Goal: Information Seeking & Learning: Learn about a topic

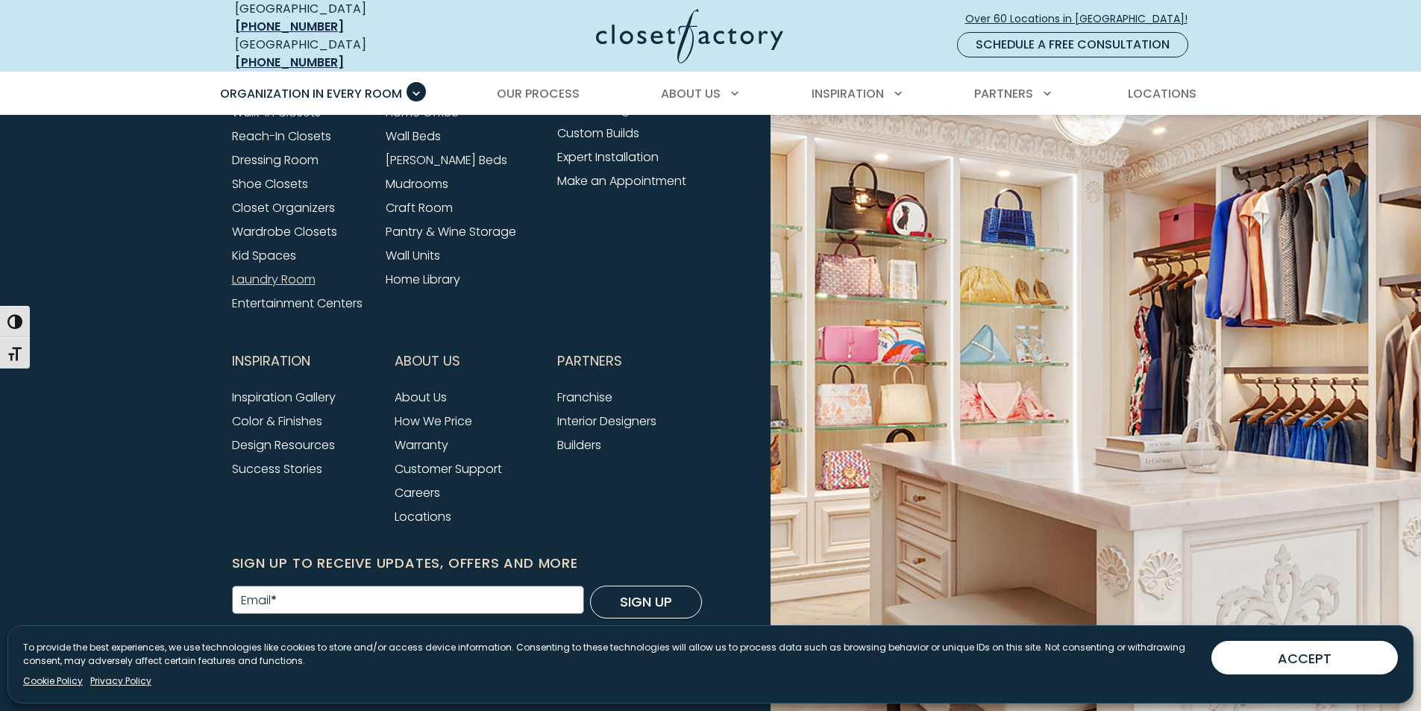
scroll to position [4985, 0]
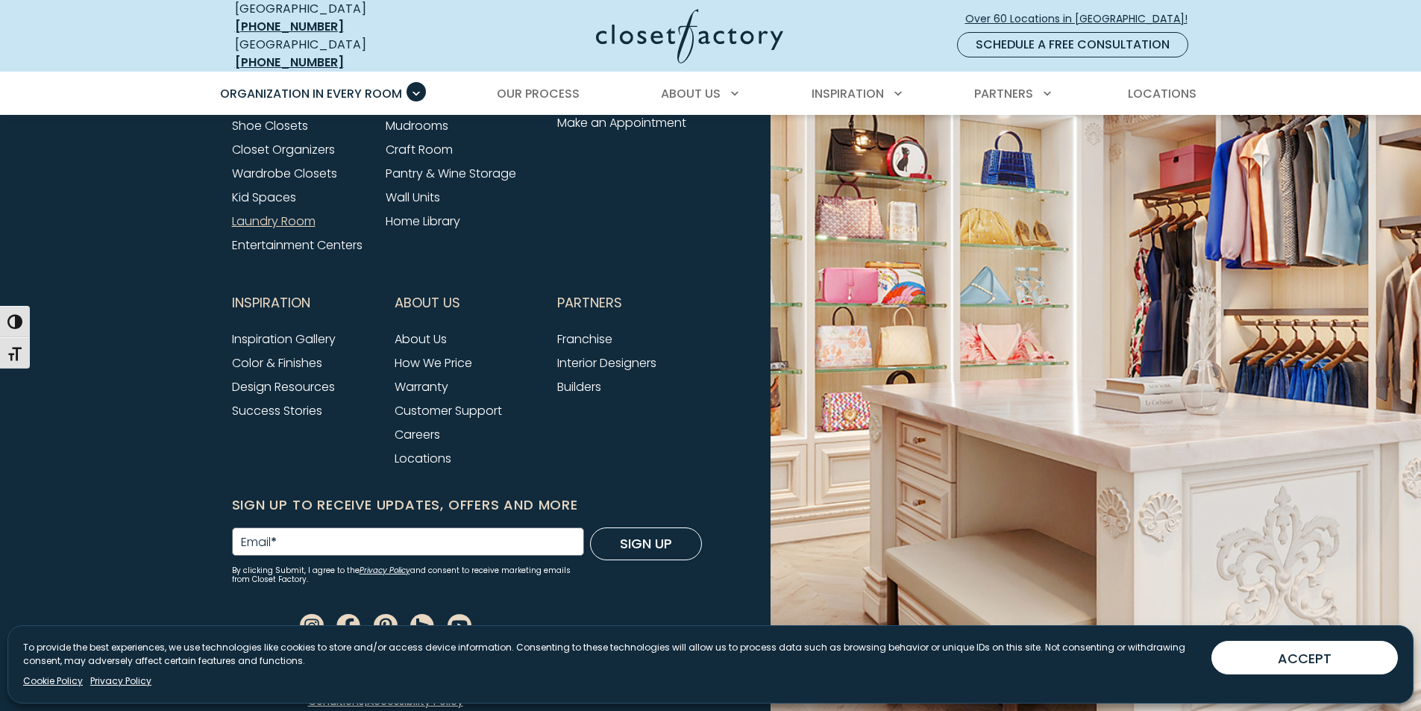
click at [281, 213] on link "Laundry Room" at bounding box center [274, 221] width 84 height 17
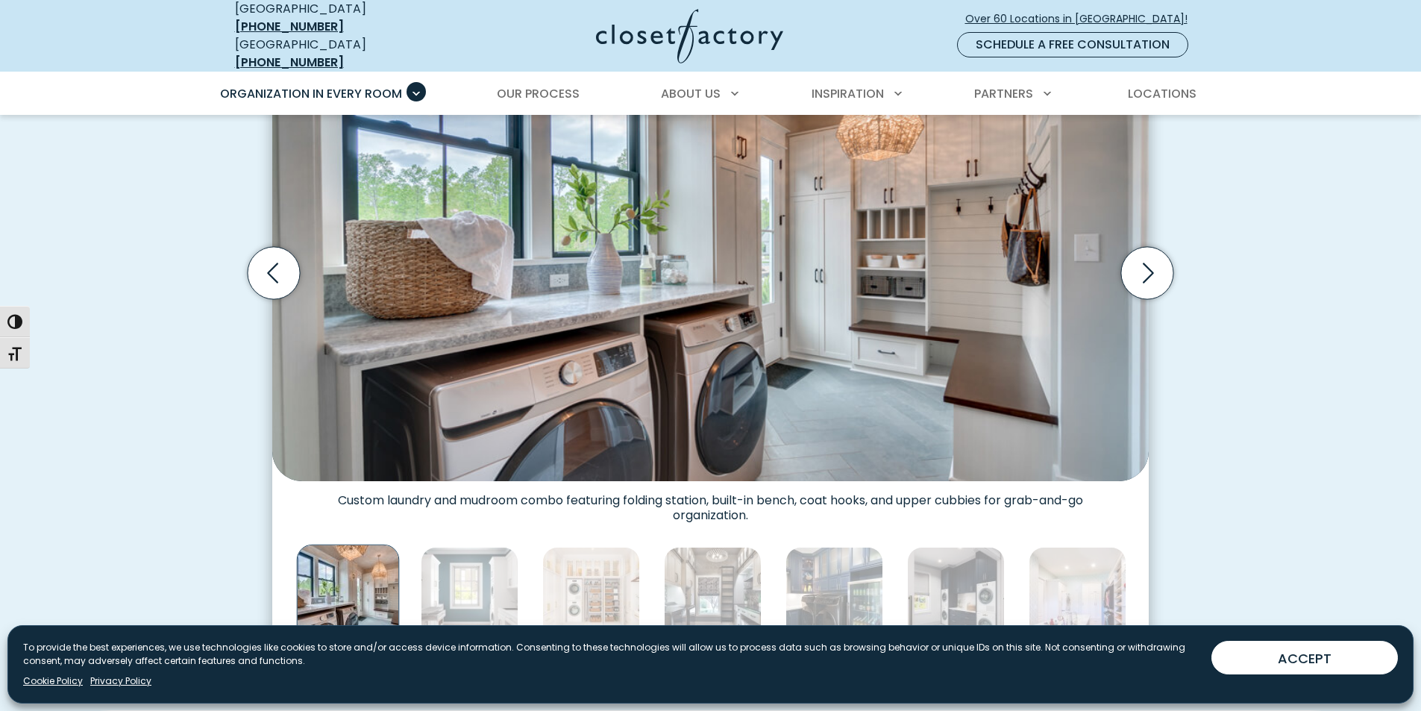
scroll to position [671, 0]
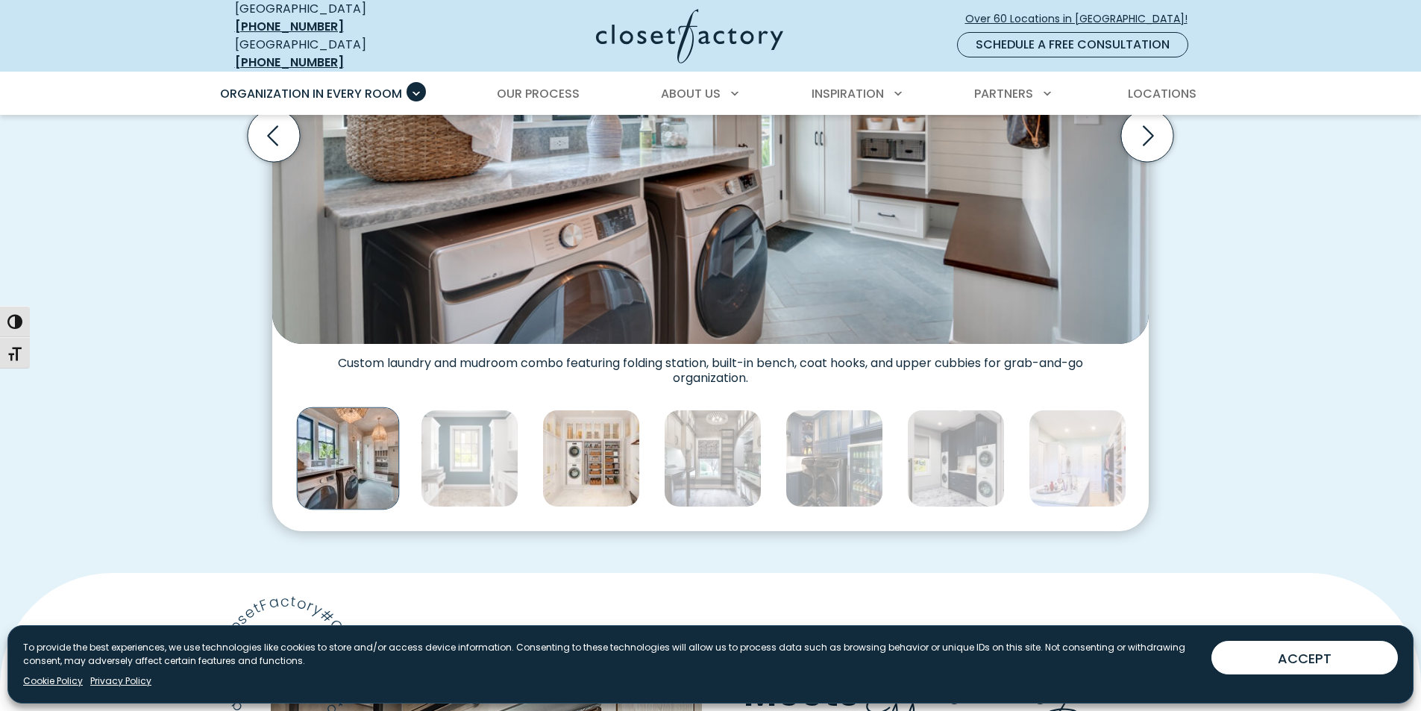
click at [613, 480] on img "Thumbnail Gallery" at bounding box center [591, 458] width 98 height 98
click at [615, 464] on img "Thumbnail Gallery" at bounding box center [591, 458] width 98 height 98
click at [615, 464] on div "Thumbnail Gallery" at bounding box center [955, 459] width 3051 height 110
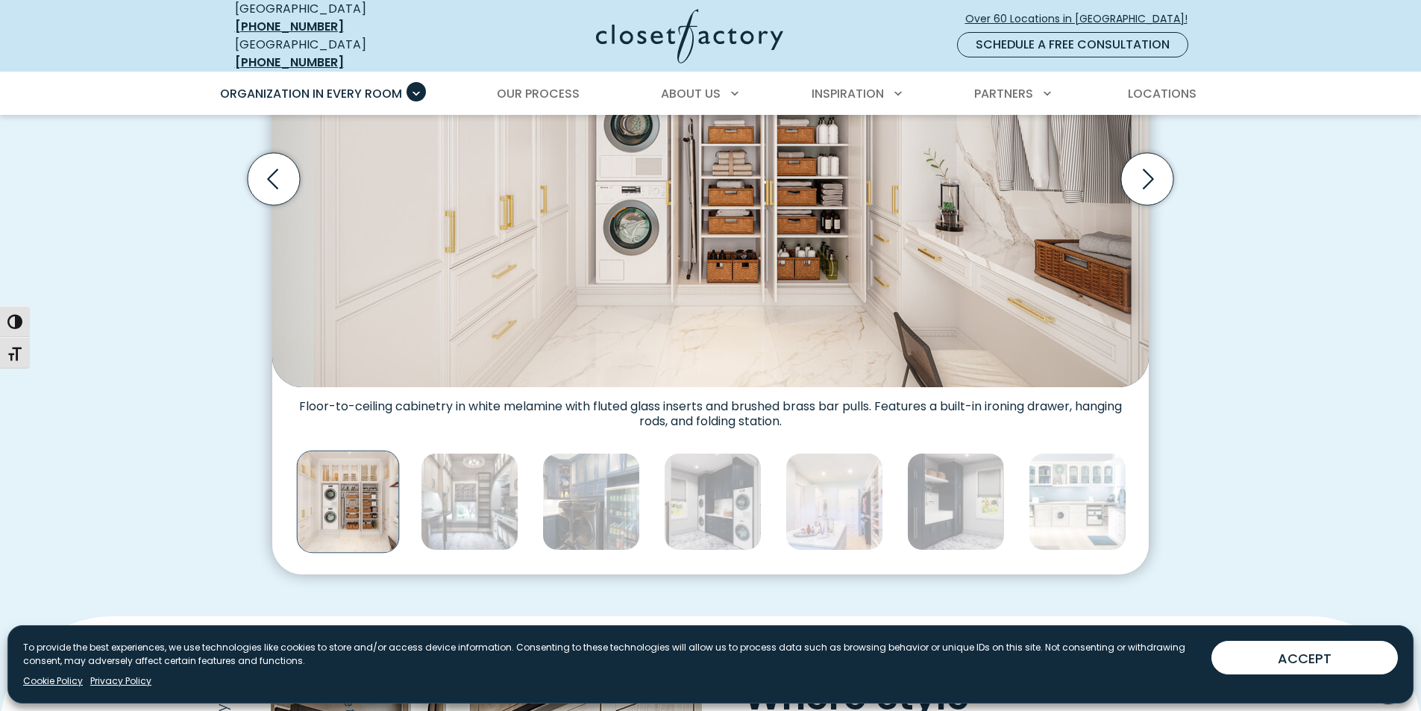
scroll to position [621, 0]
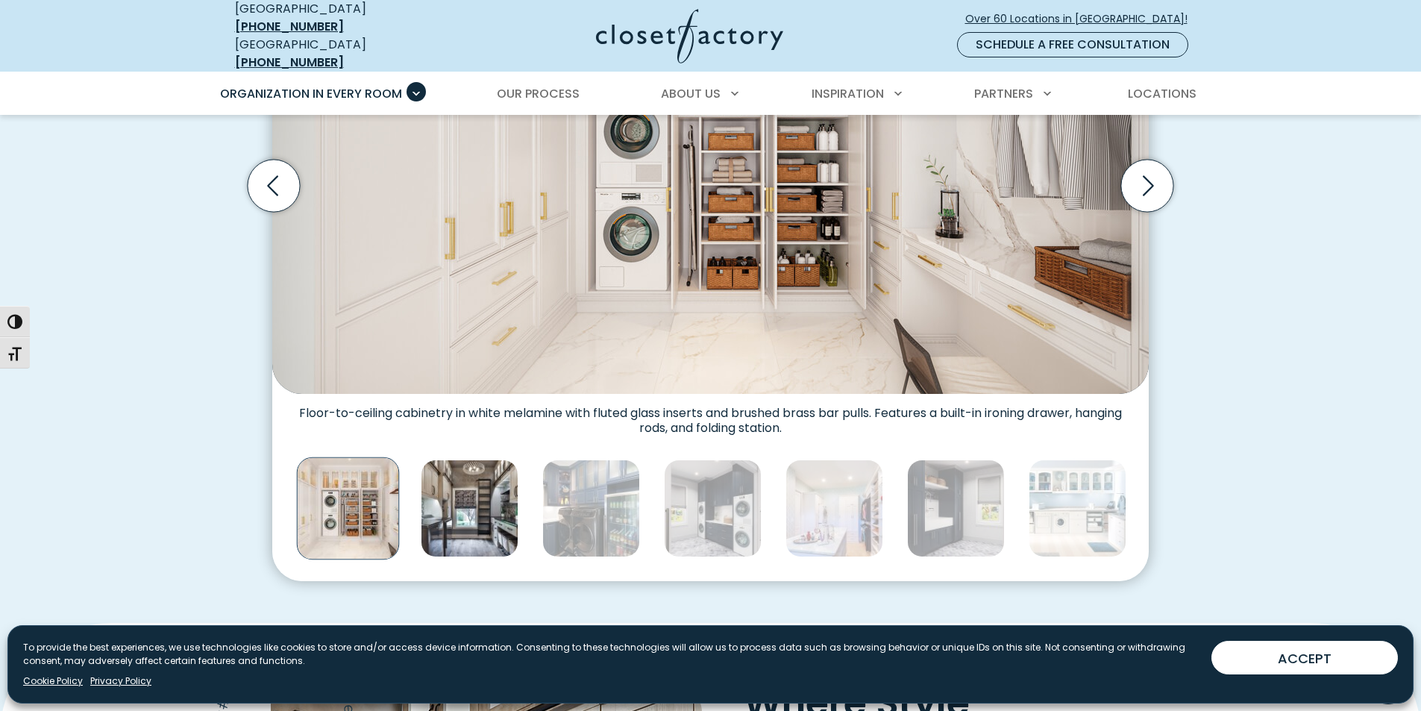
click at [480, 512] on img "Thumbnail Gallery" at bounding box center [470, 508] width 98 height 98
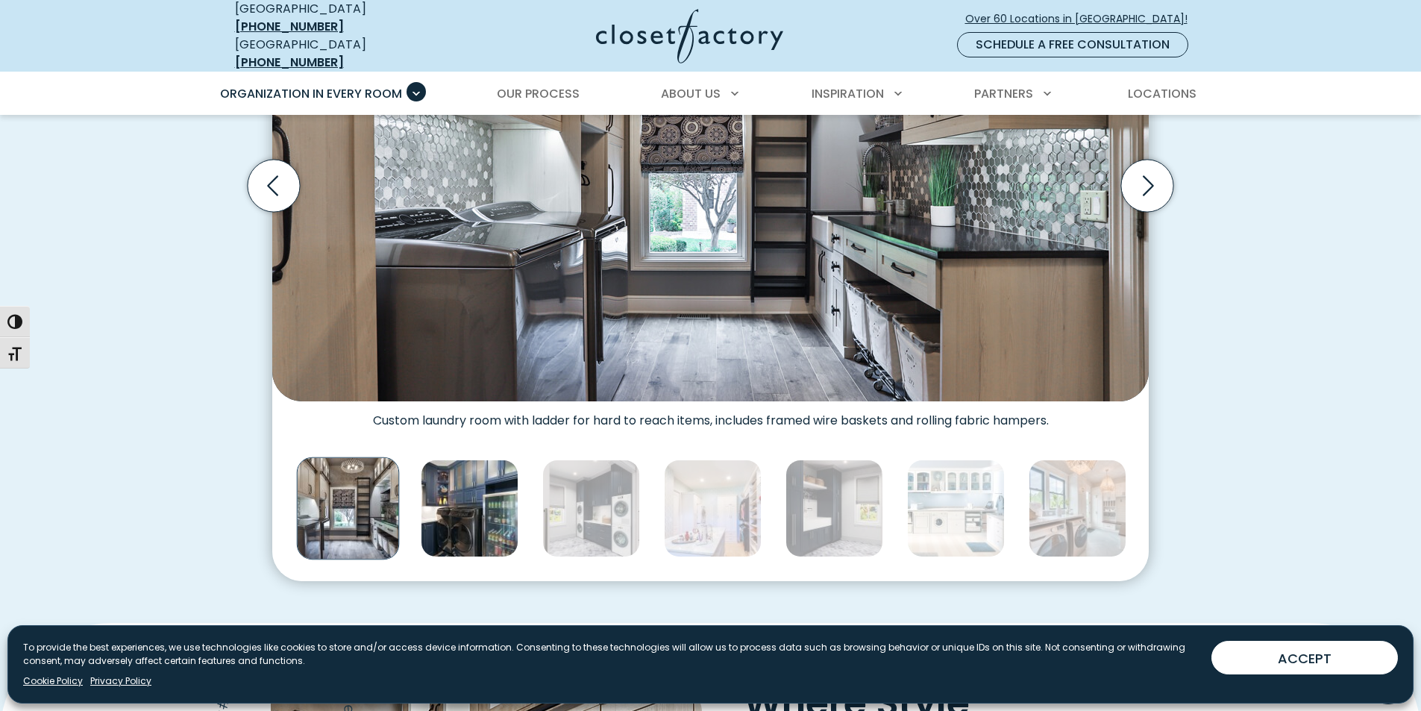
click at [487, 502] on img "Thumbnail Gallery" at bounding box center [470, 508] width 98 height 98
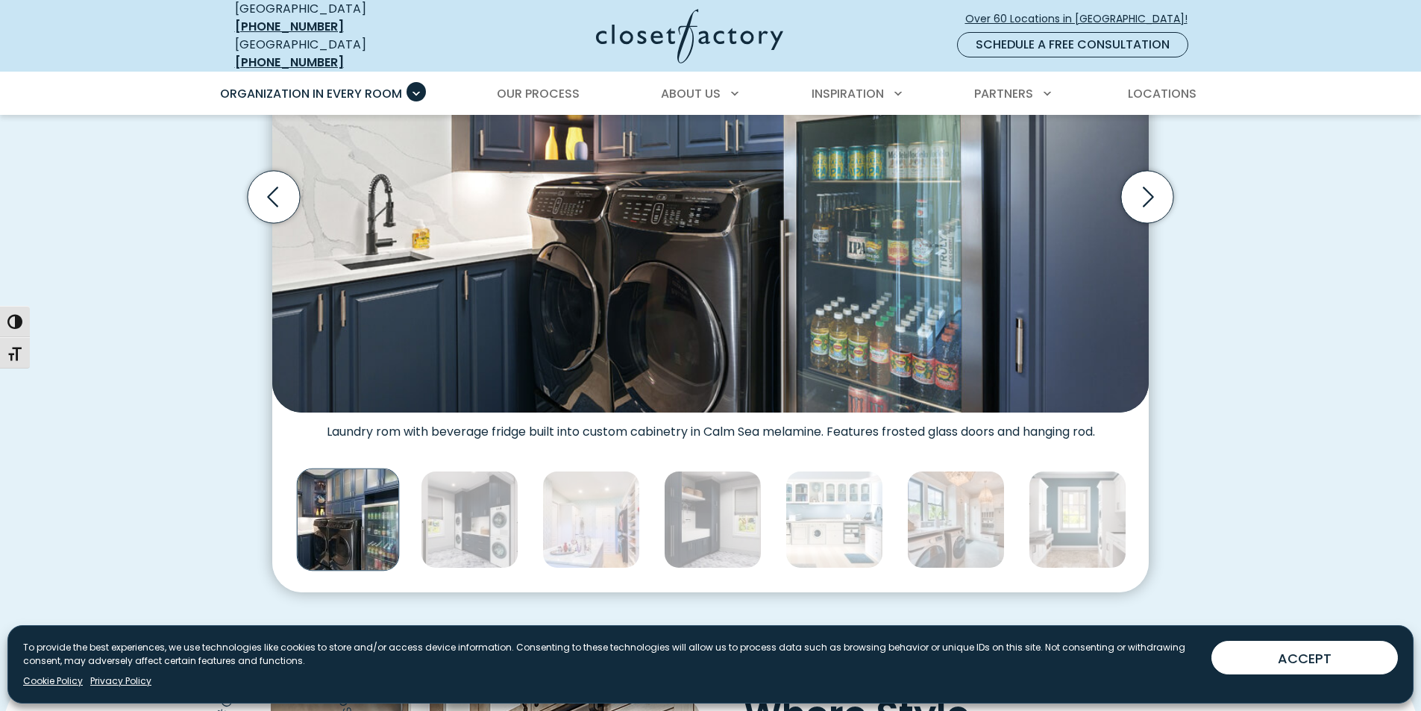
scroll to position [696, 0]
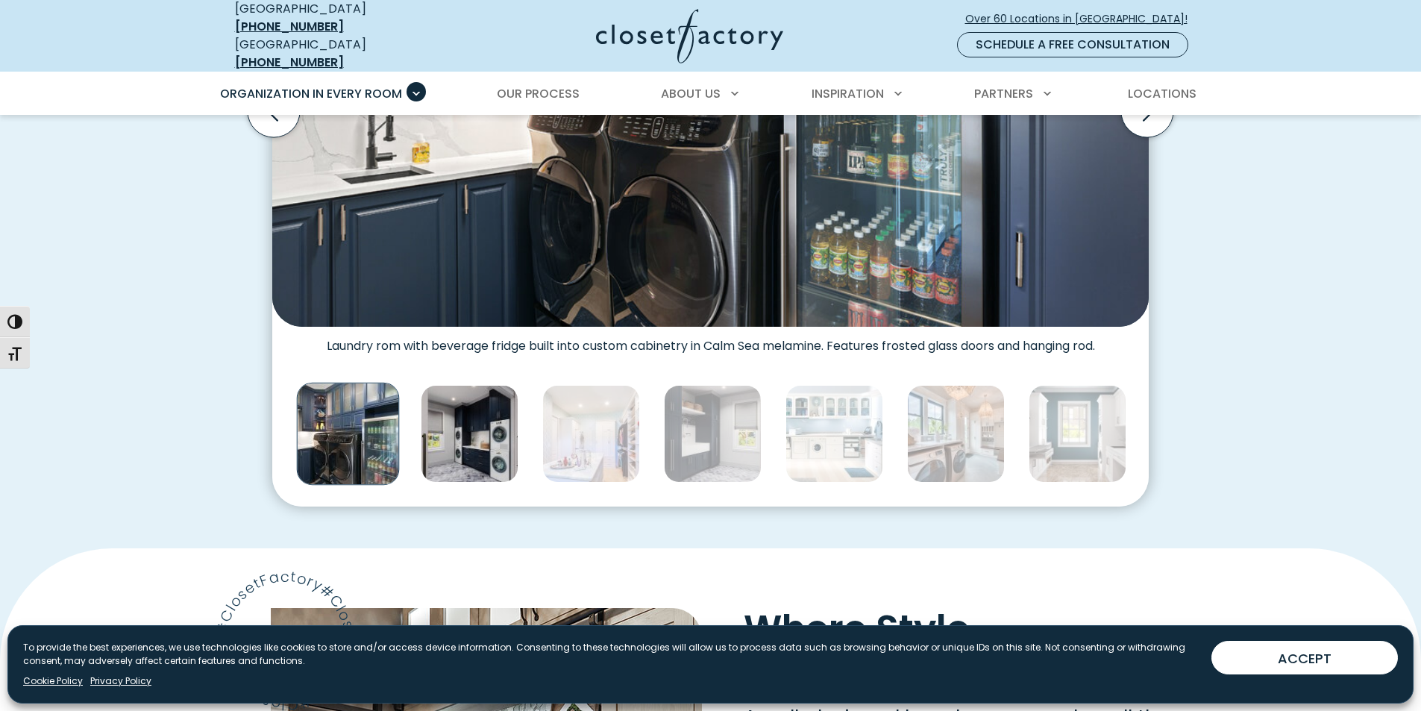
click at [467, 450] on img "Thumbnail Gallery" at bounding box center [470, 434] width 98 height 98
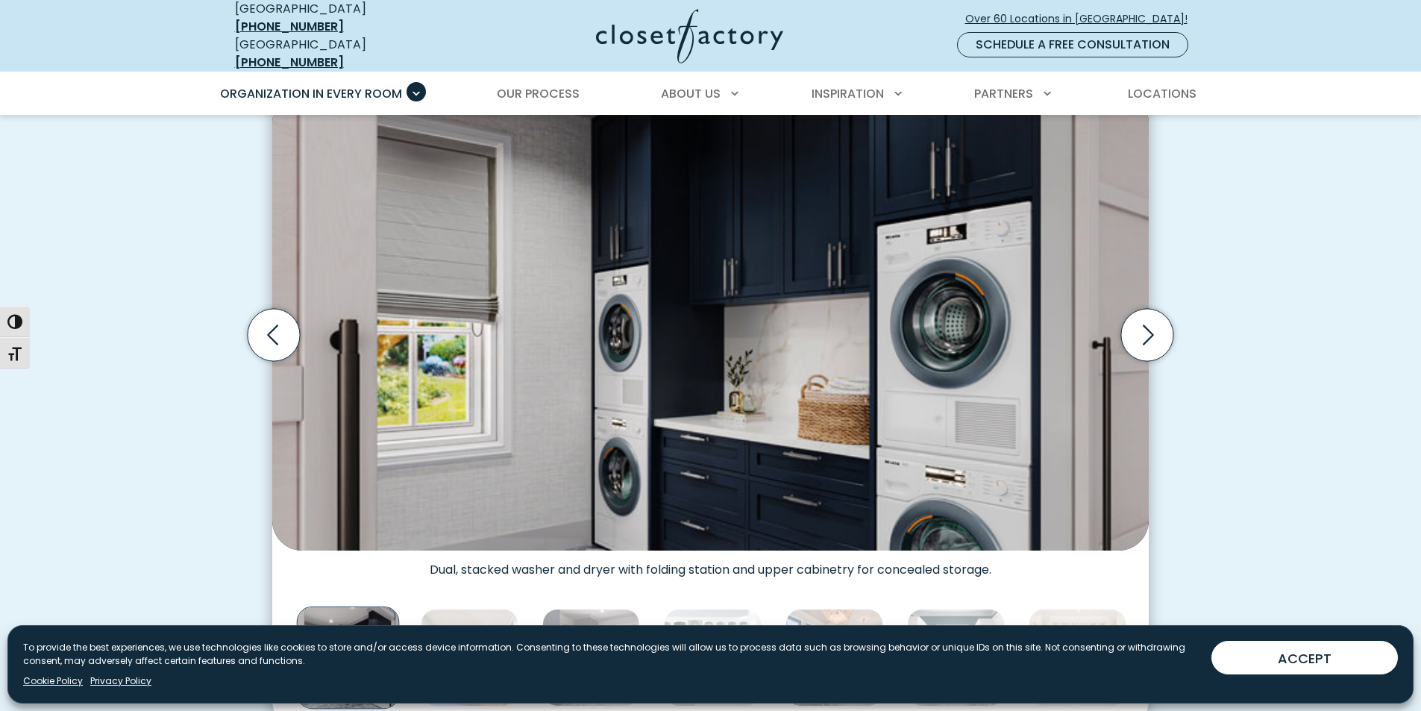
scroll to position [621, 0]
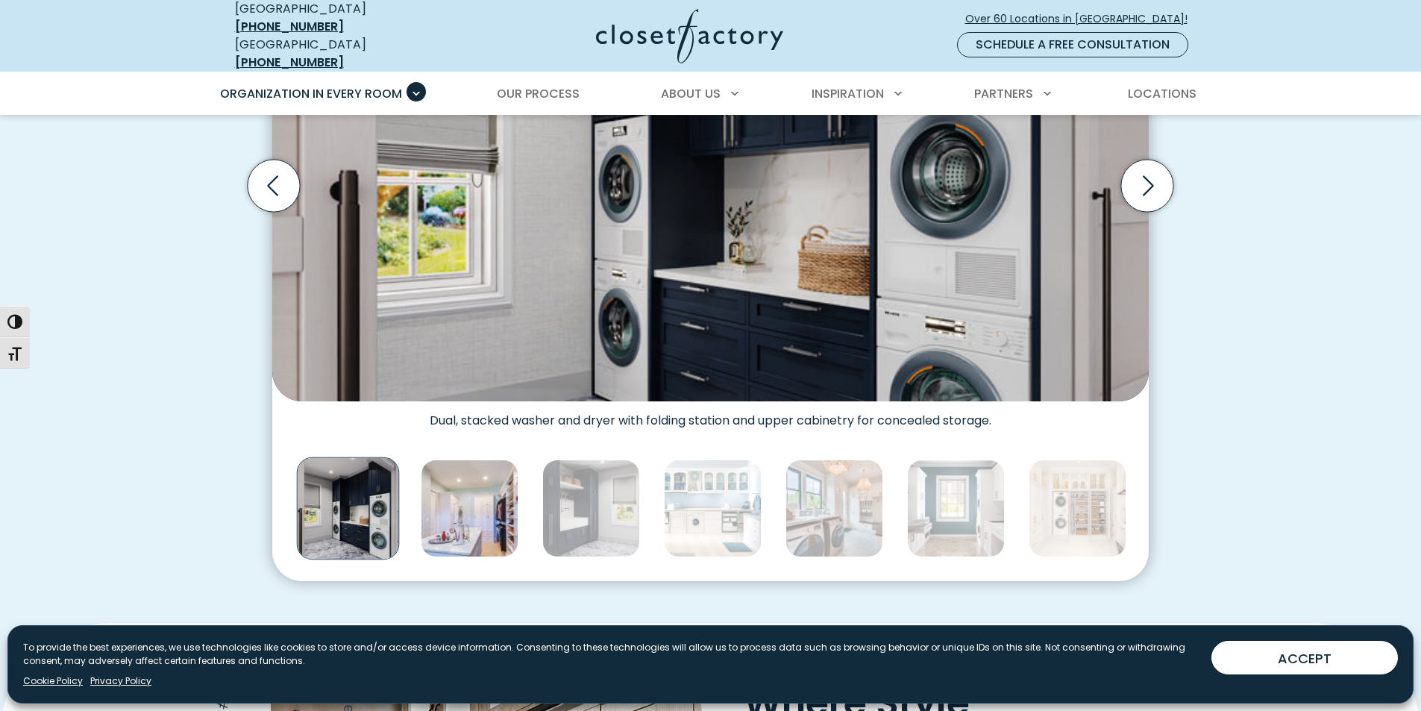
click at [457, 518] on img "Thumbnail Gallery" at bounding box center [470, 508] width 98 height 98
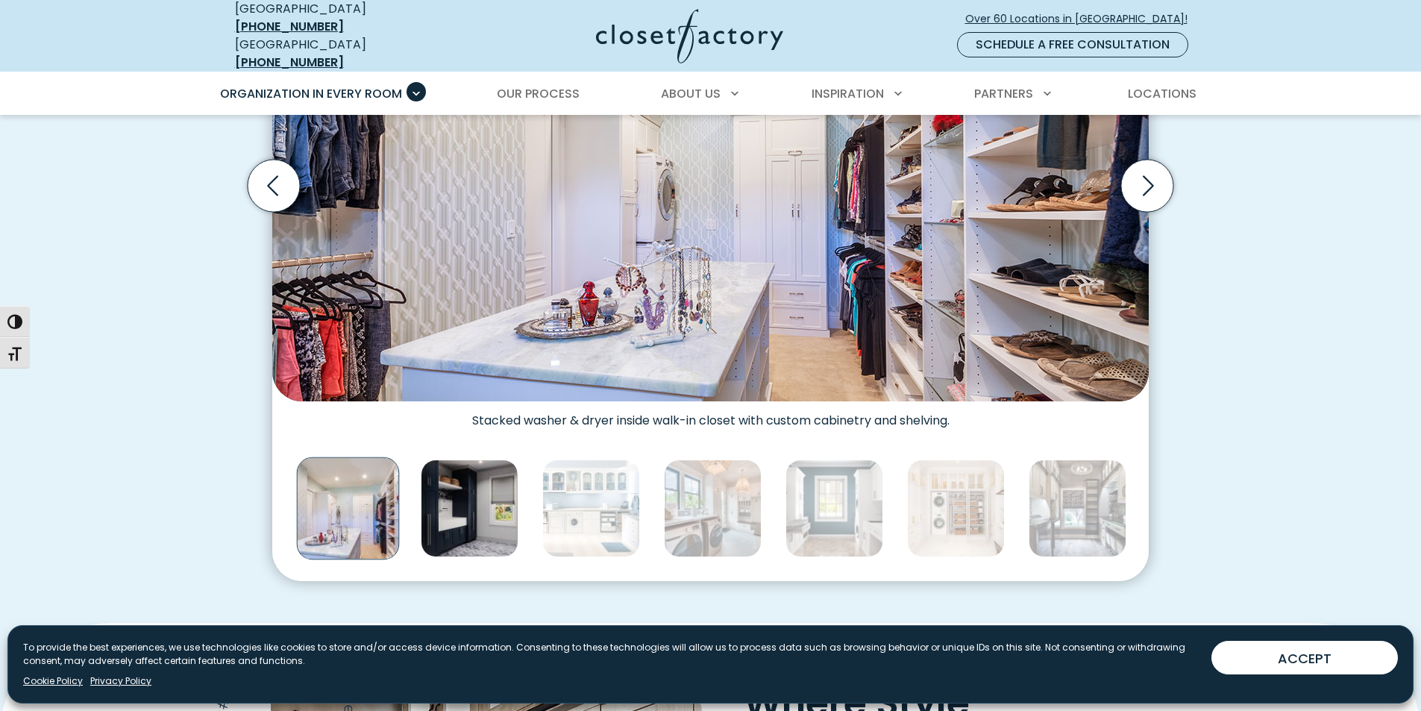
click at [487, 506] on img "Thumbnail Gallery" at bounding box center [470, 508] width 98 height 98
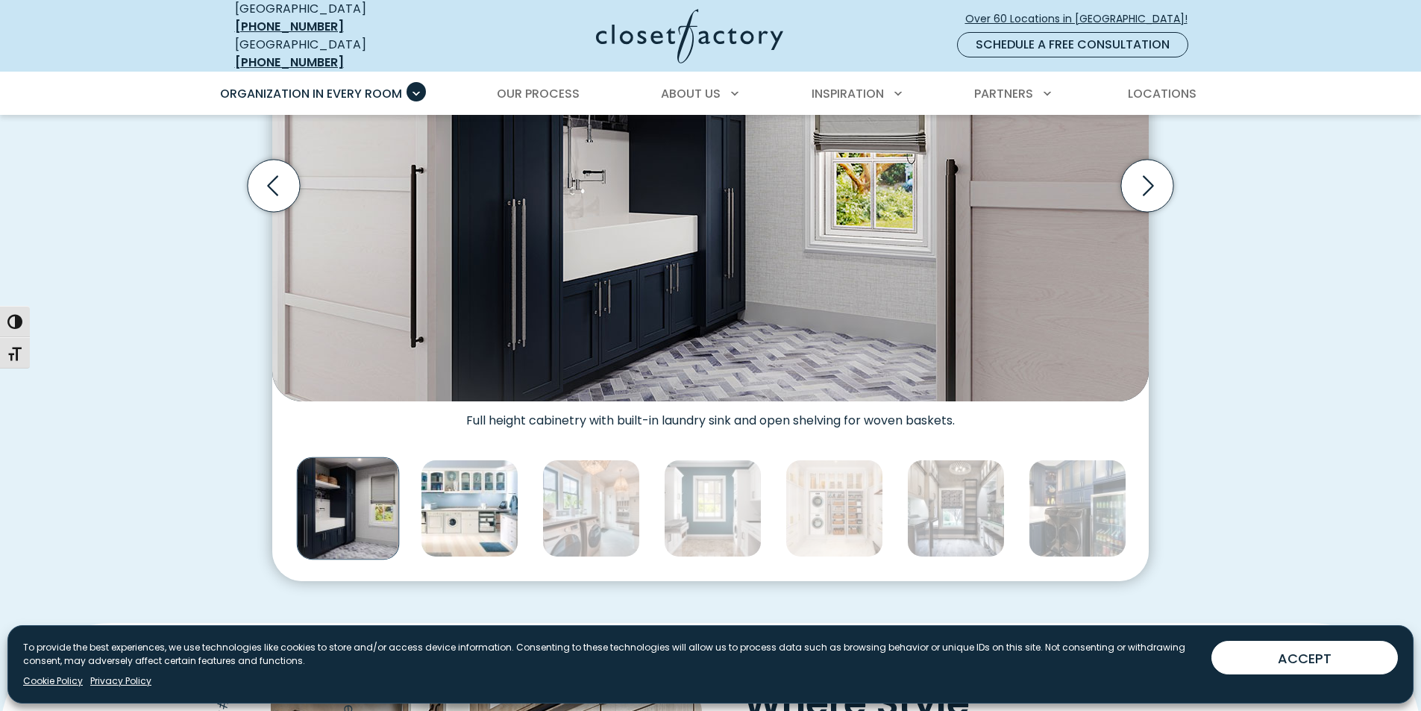
click at [470, 485] on img "Thumbnail Gallery" at bounding box center [470, 508] width 98 height 98
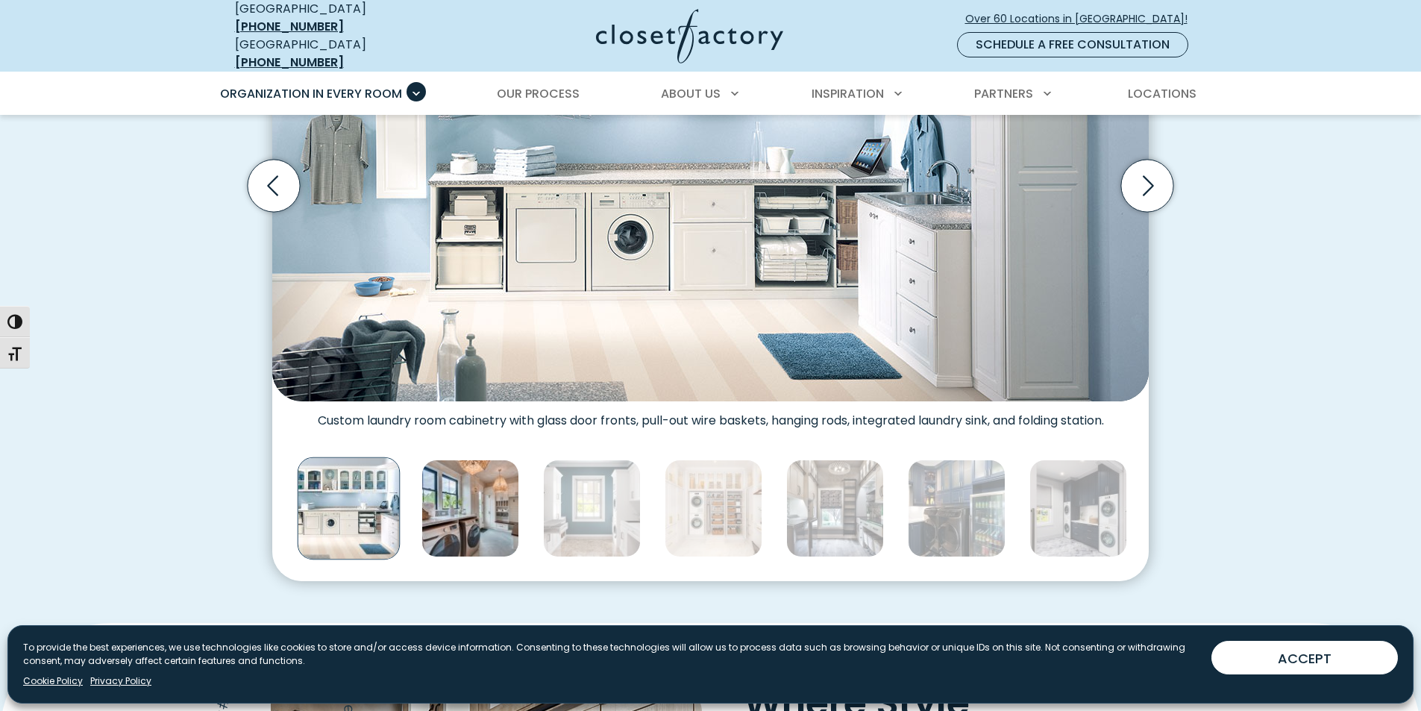
click at [445, 503] on img "Thumbnail Gallery" at bounding box center [470, 508] width 98 height 98
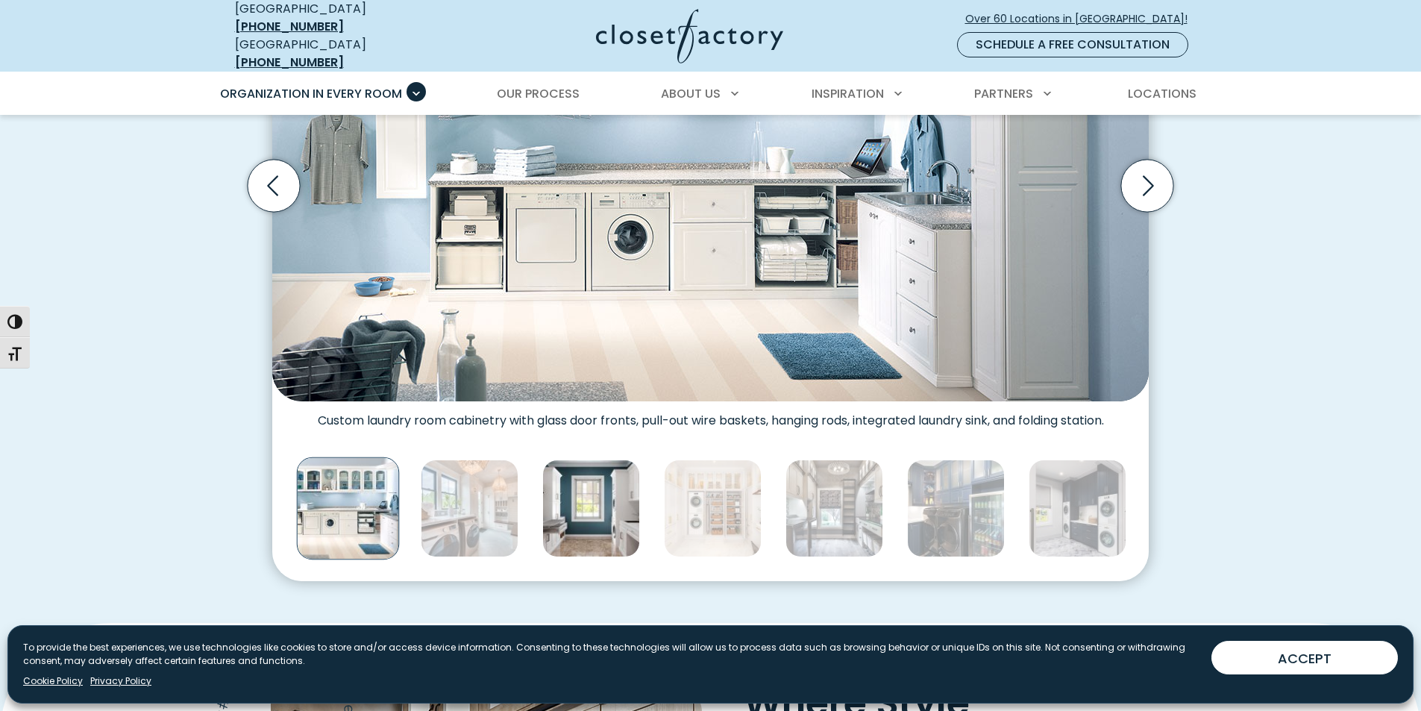
click at [577, 492] on img "Thumbnail Gallery" at bounding box center [591, 508] width 98 height 98
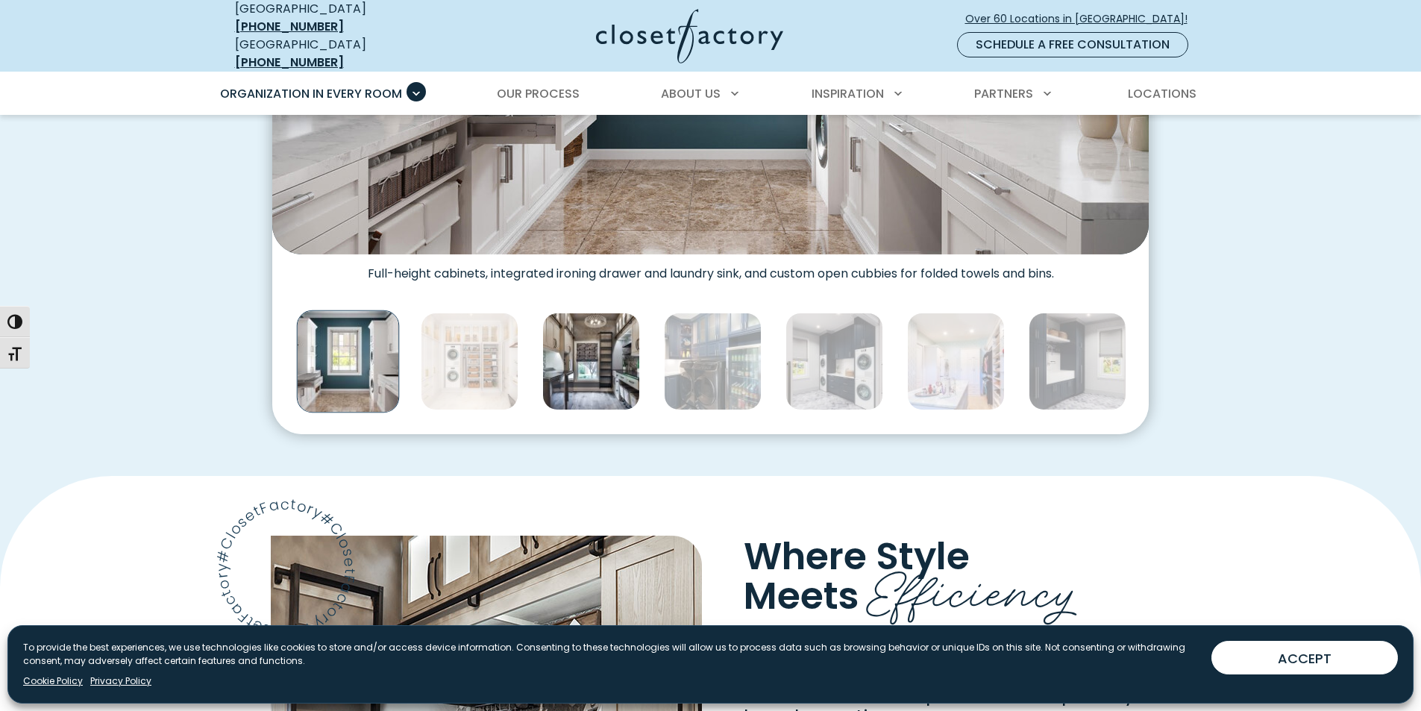
scroll to position [770, 0]
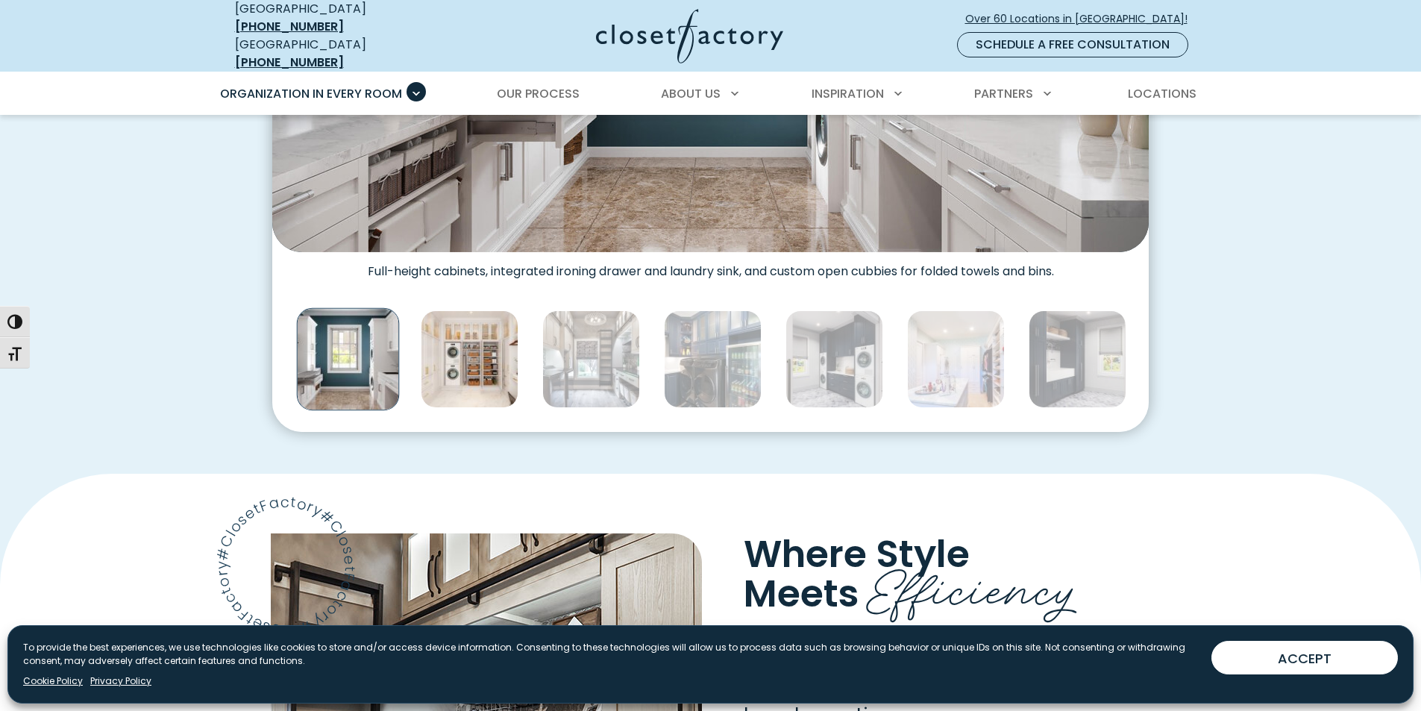
click at [471, 362] on img "Thumbnail Gallery" at bounding box center [470, 359] width 98 height 98
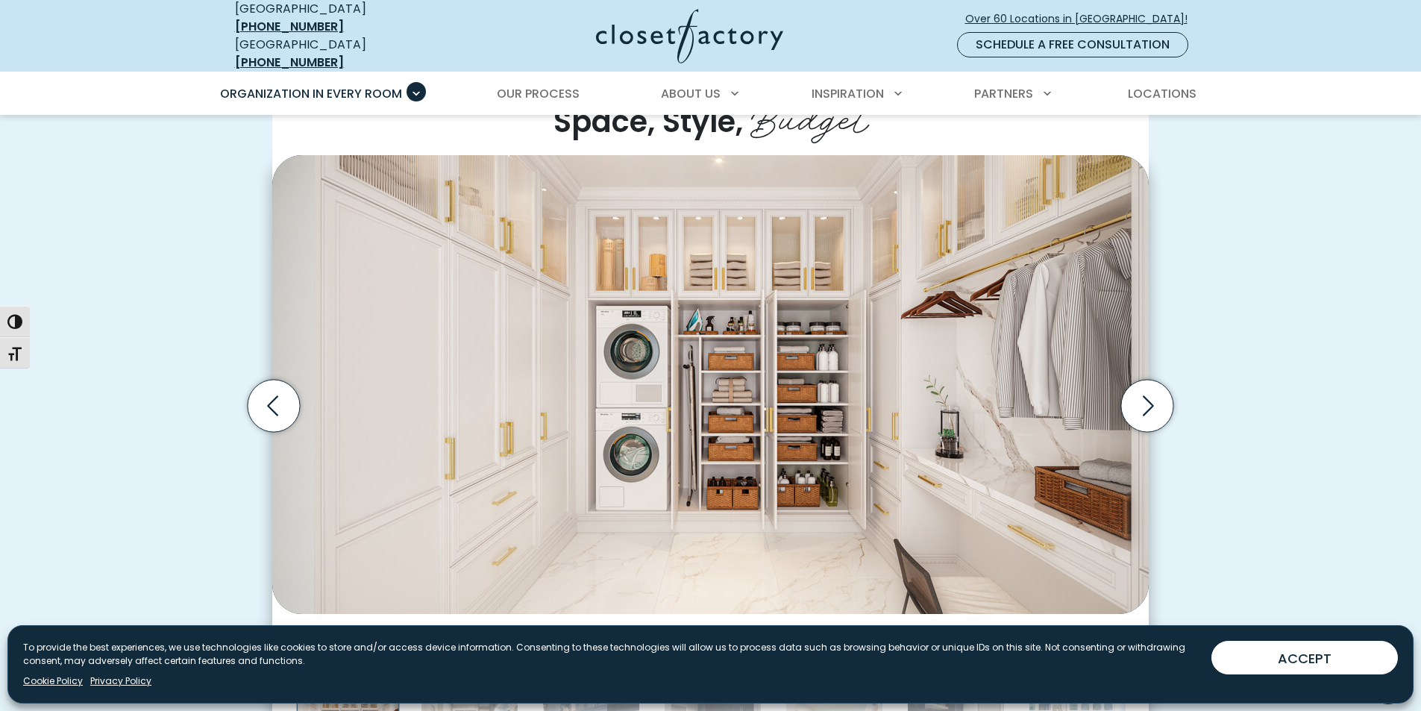
scroll to position [398, 0]
